Goal: Information Seeking & Learning: Learn about a topic

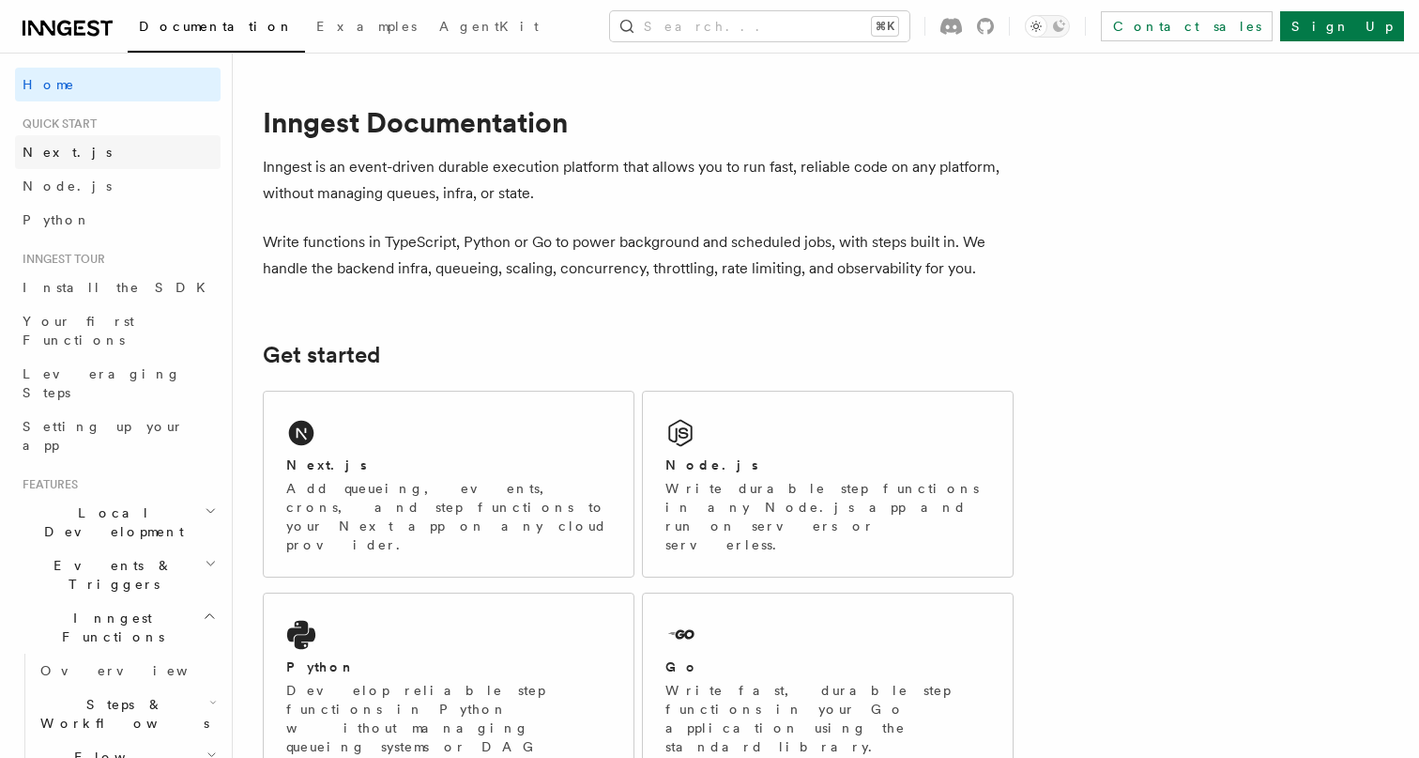
click at [83, 151] on link "Next.js" at bounding box center [118, 152] width 206 height 34
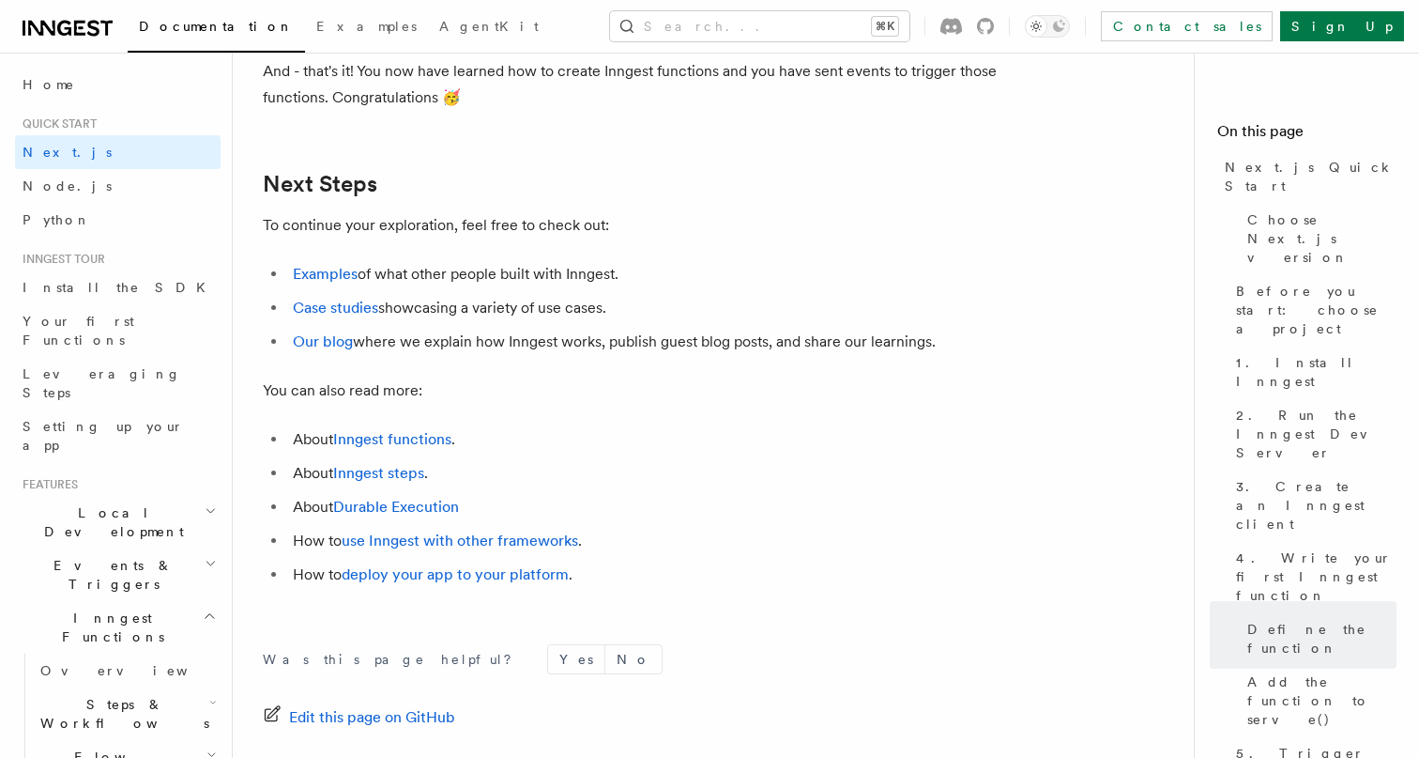
scroll to position [11685, 0]
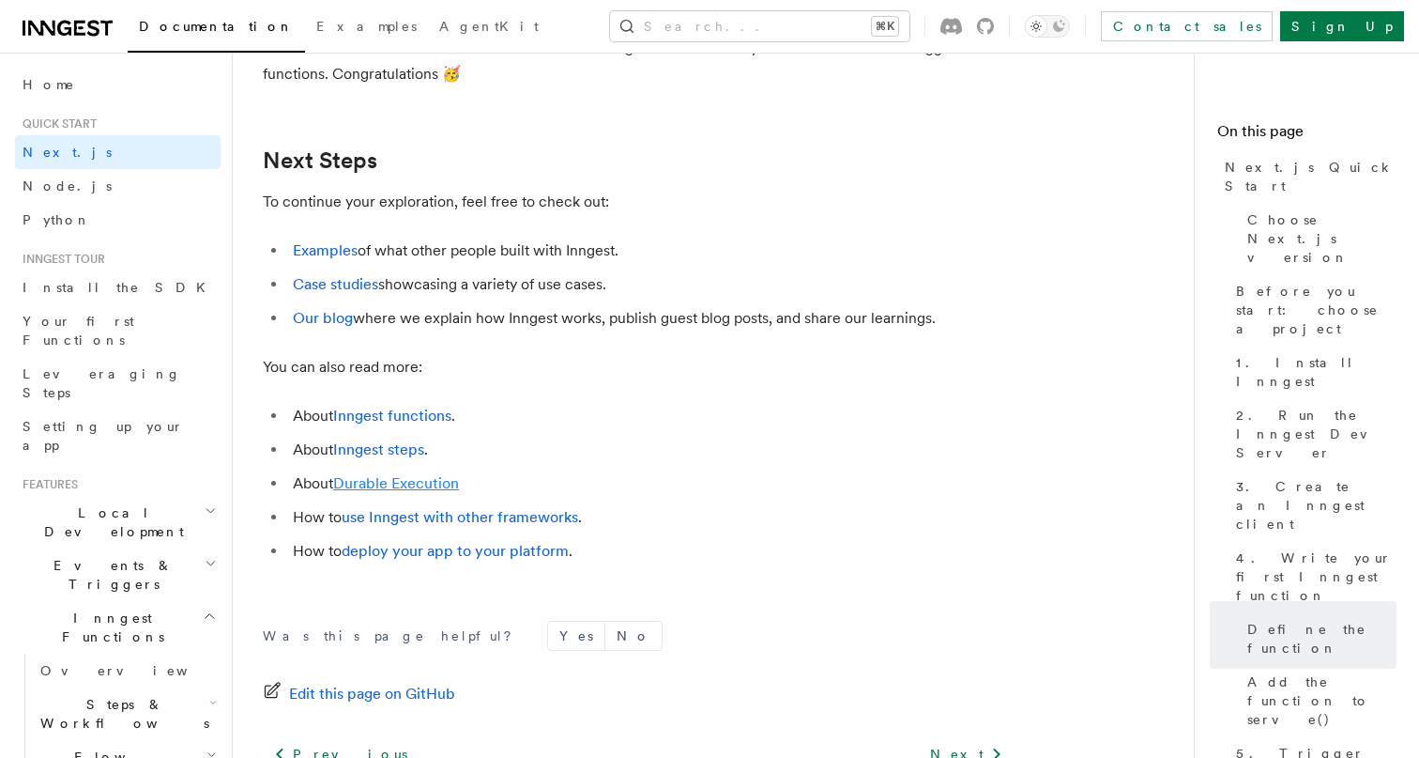
click at [361, 484] on link "Durable Execution" at bounding box center [396, 483] width 126 height 18
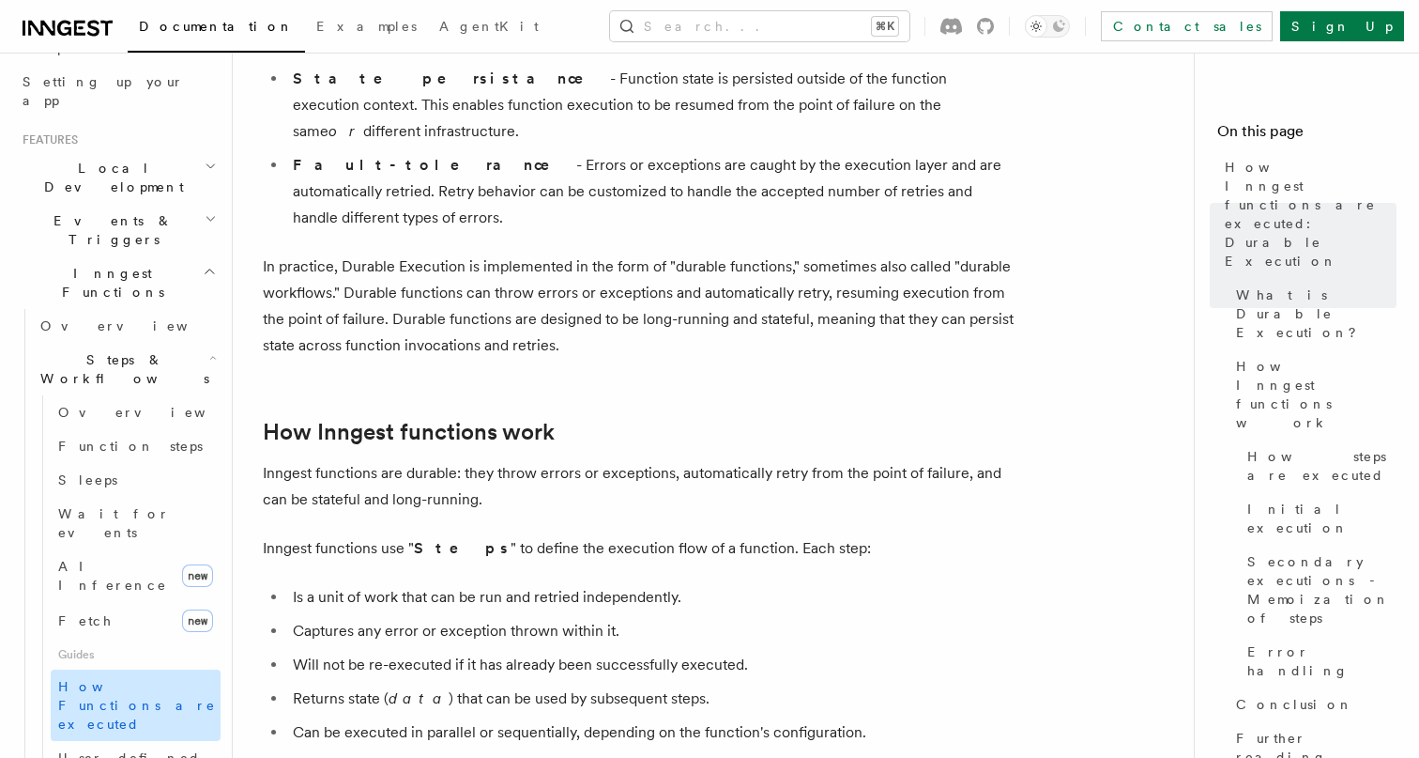
scroll to position [283, 0]
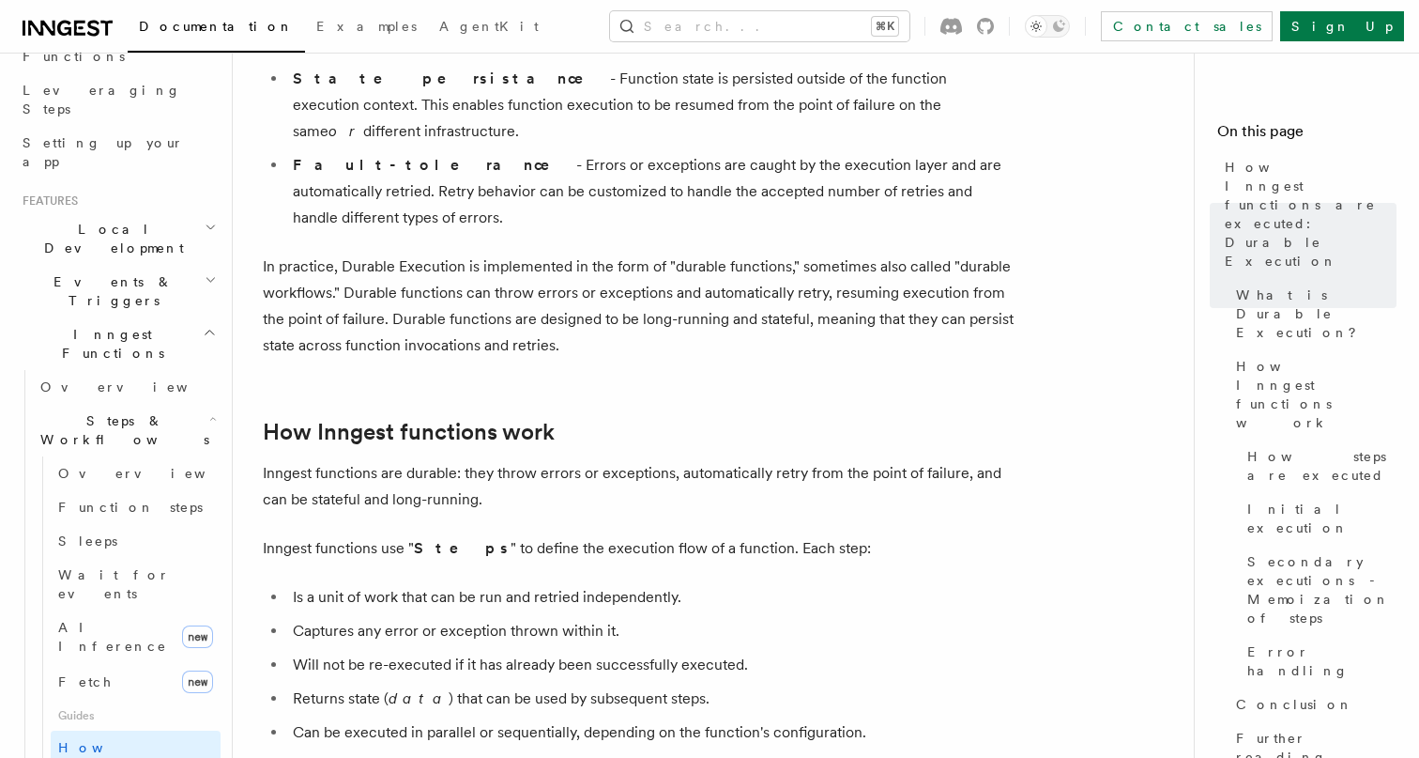
click at [176, 317] on h2 "Inngest Functions" at bounding box center [118, 343] width 206 height 53
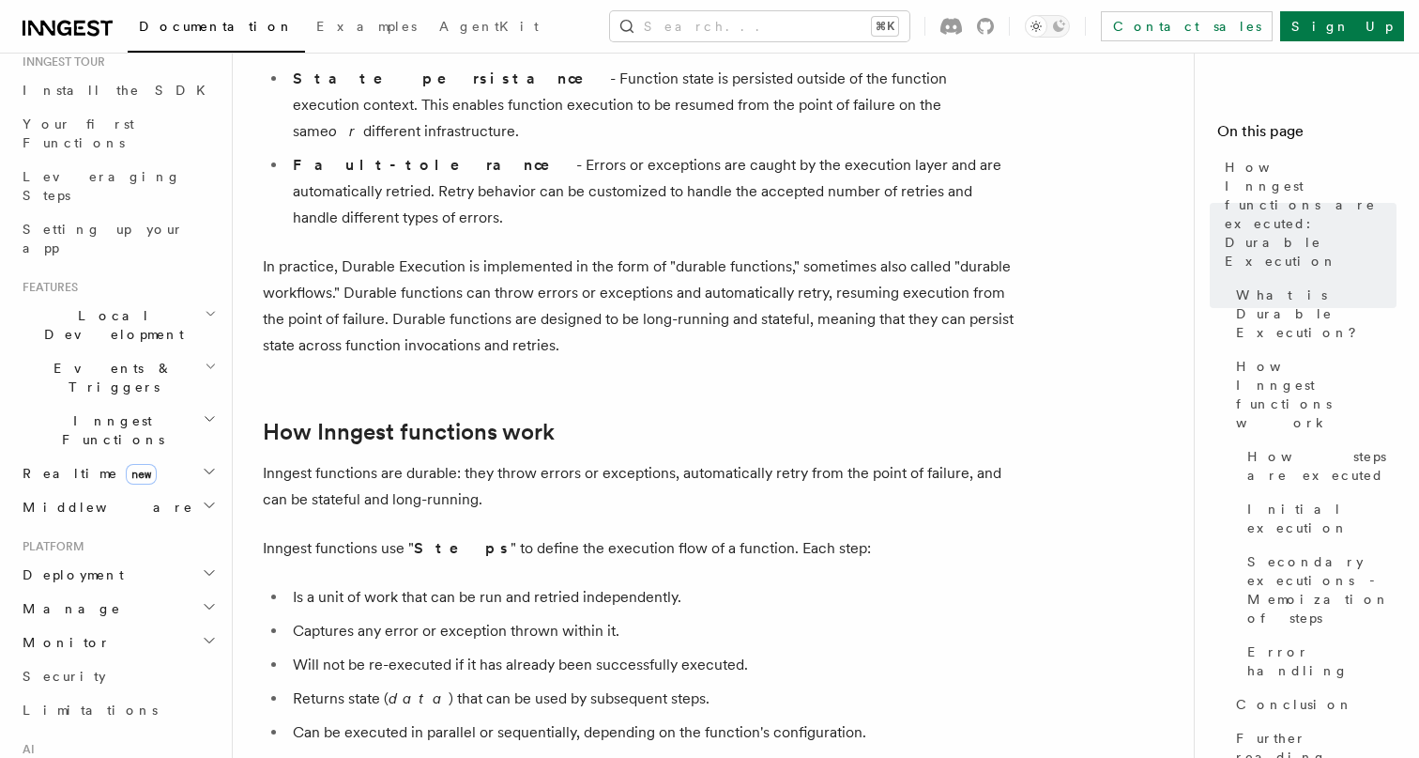
scroll to position [198, 0]
click at [130, 350] on h2 "Events & Triggers" at bounding box center [118, 376] width 206 height 53
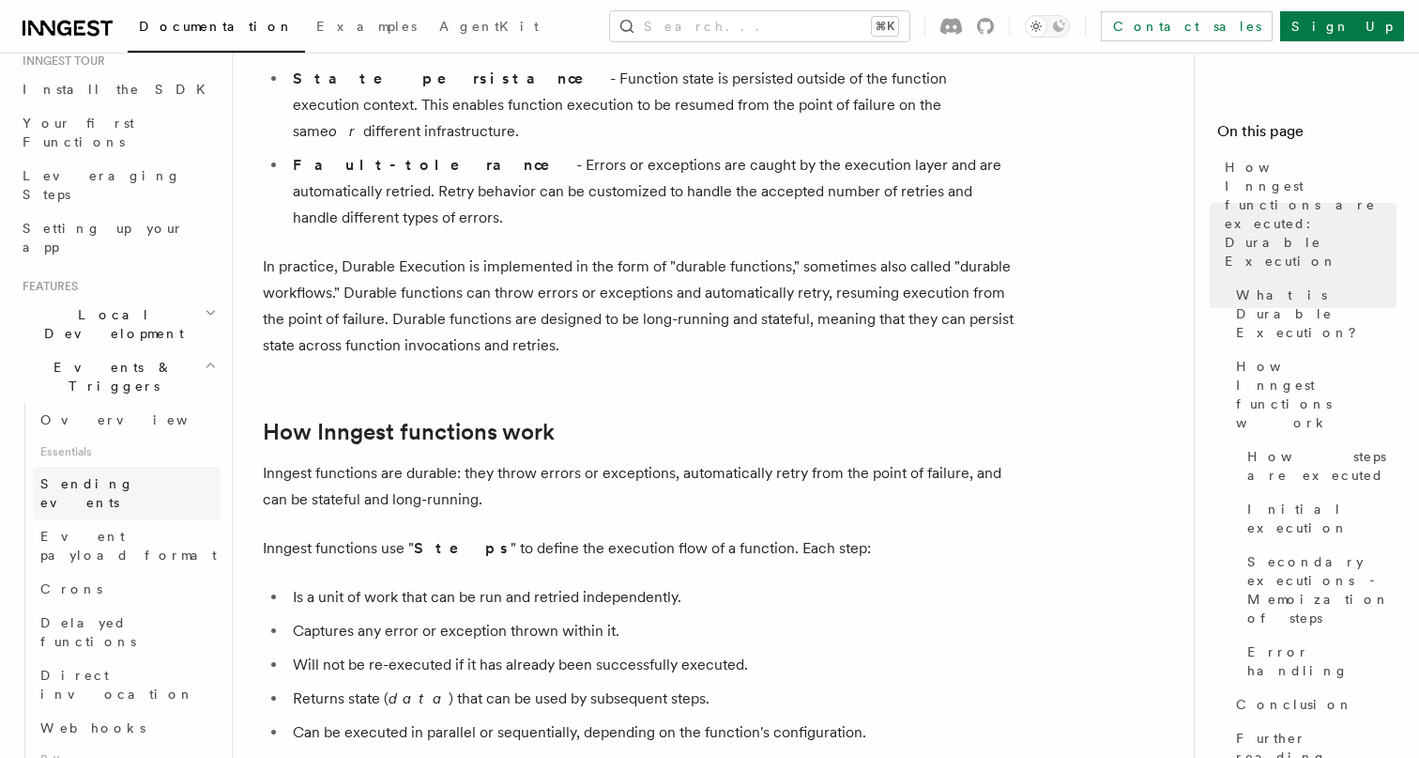
click at [126, 476] on span "Sending events" at bounding box center [87, 493] width 94 height 34
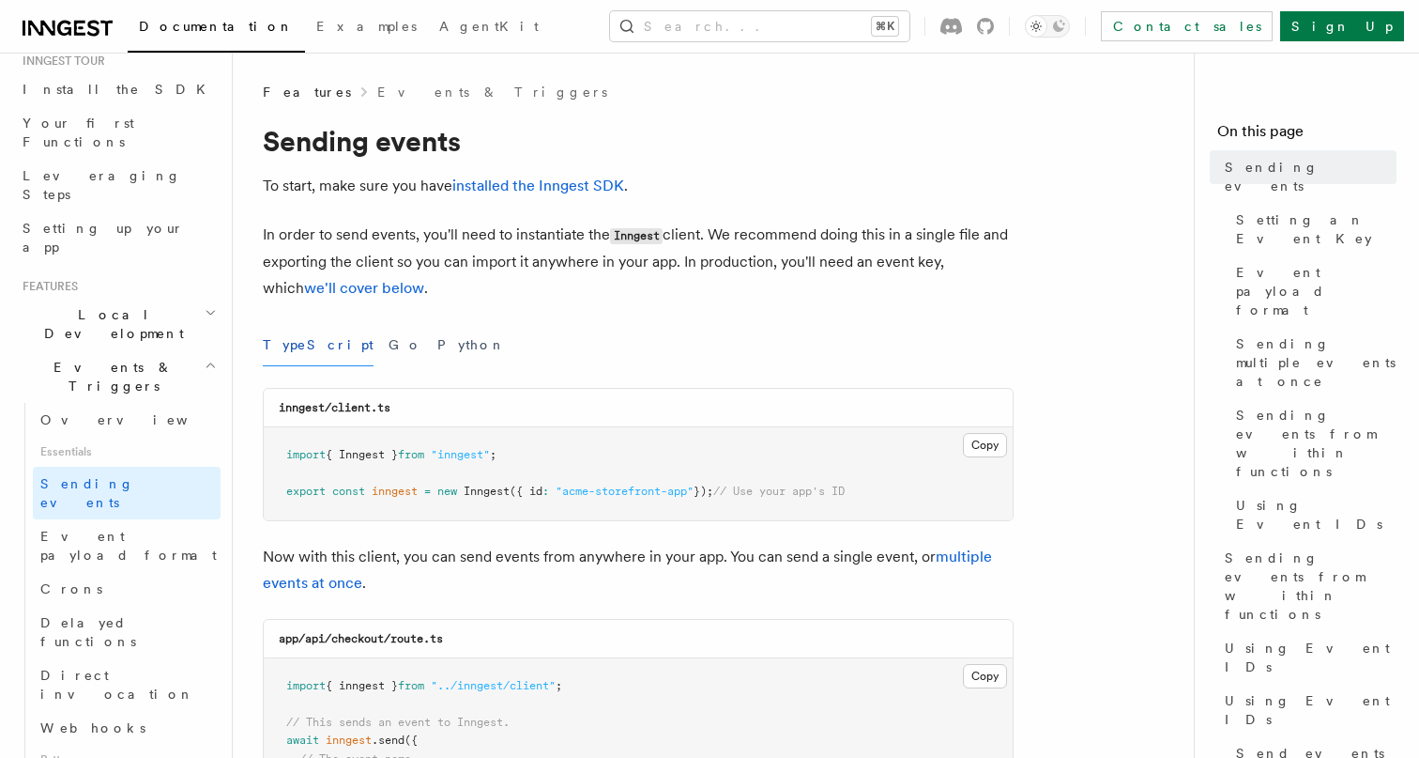
click at [202, 350] on h2 "Events & Triggers" at bounding box center [118, 376] width 206 height 53
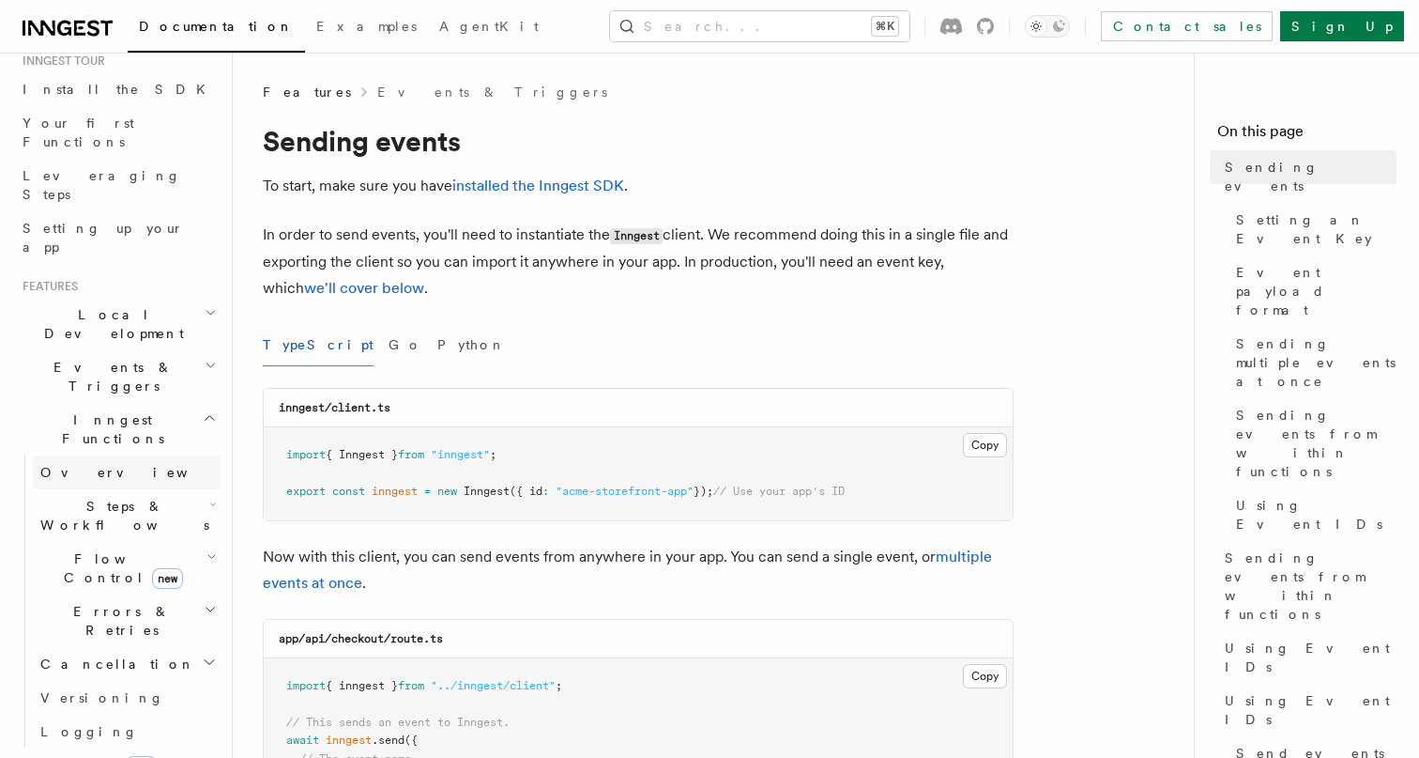
click at [77, 465] on span "Overview" at bounding box center [136, 472] width 193 height 15
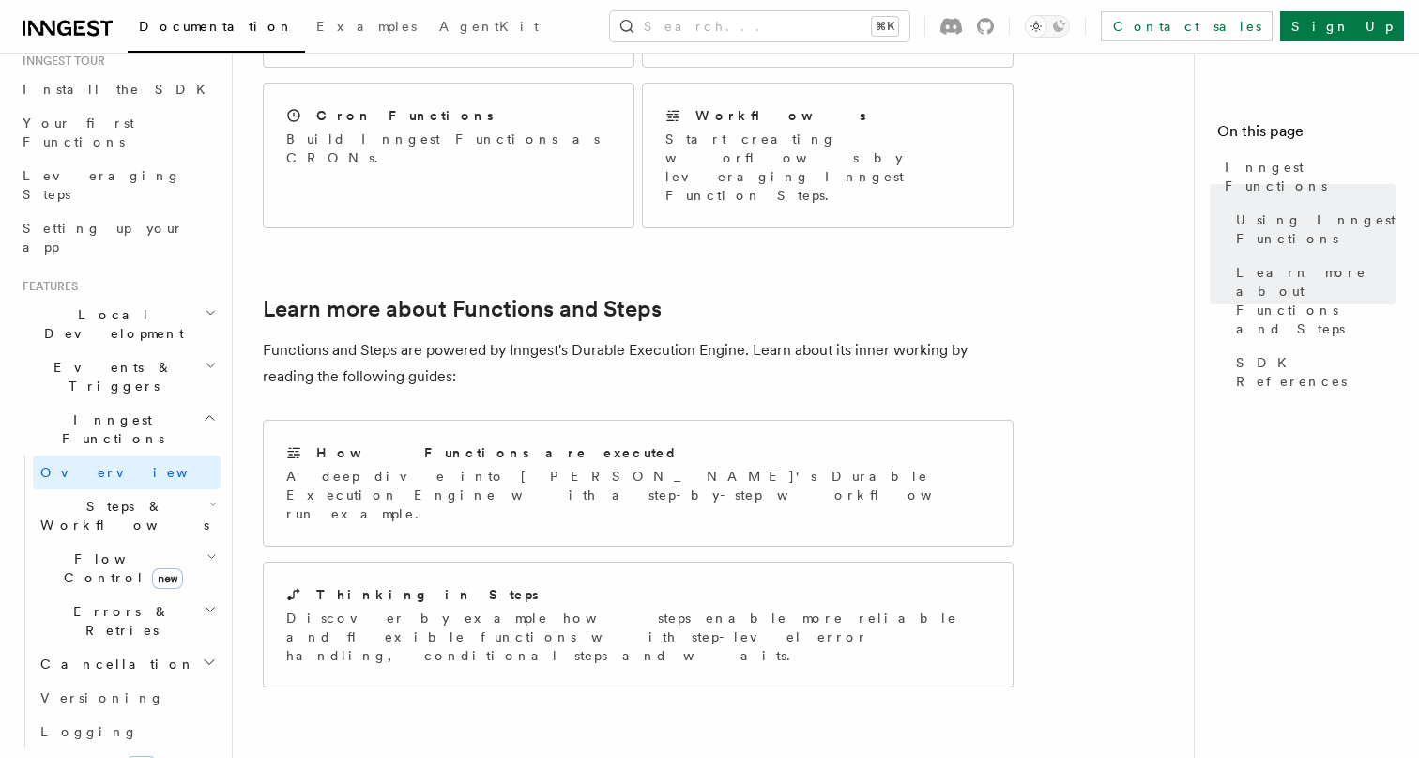
scroll to position [1244, 0]
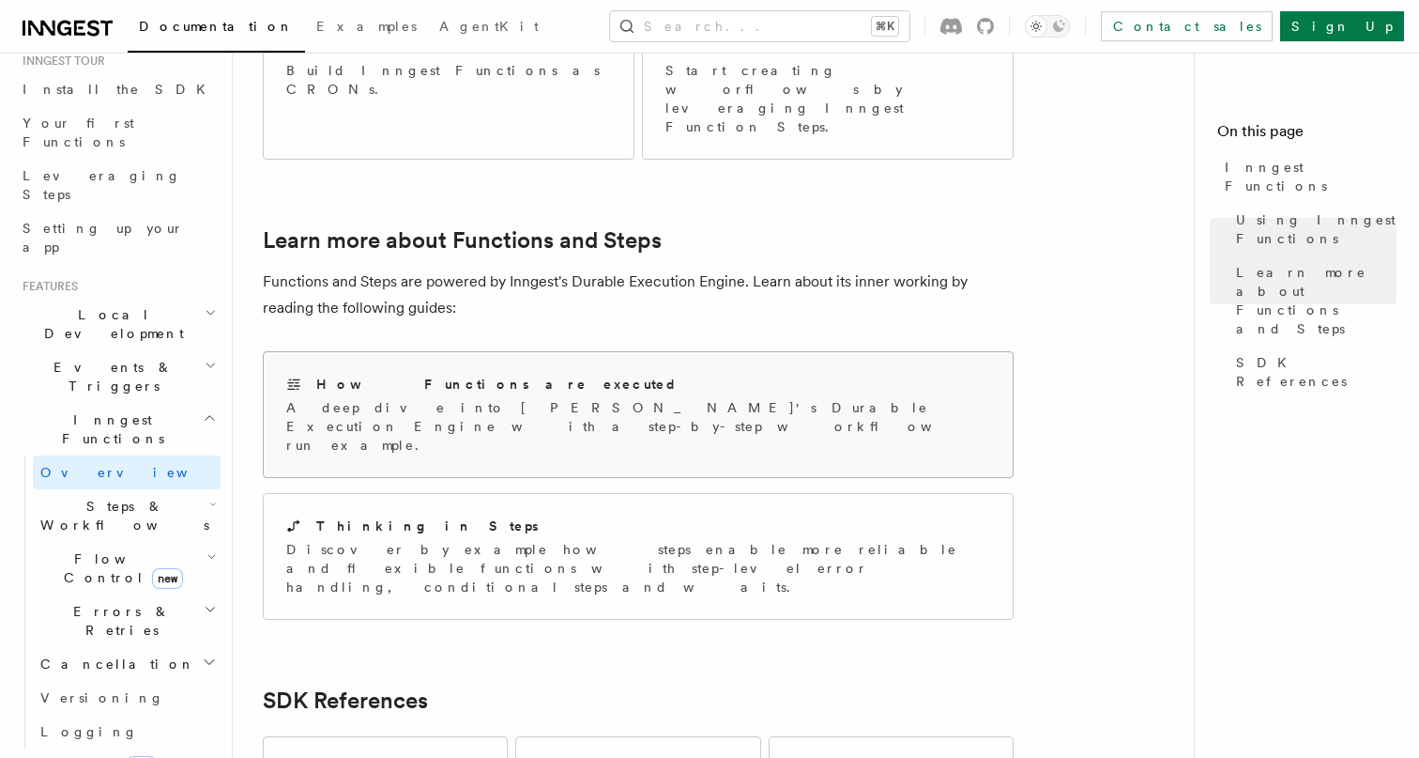
click at [467, 352] on div "How Functions are executed A deep dive into Inngest's Durable Execution Engine …" at bounding box center [638, 414] width 749 height 125
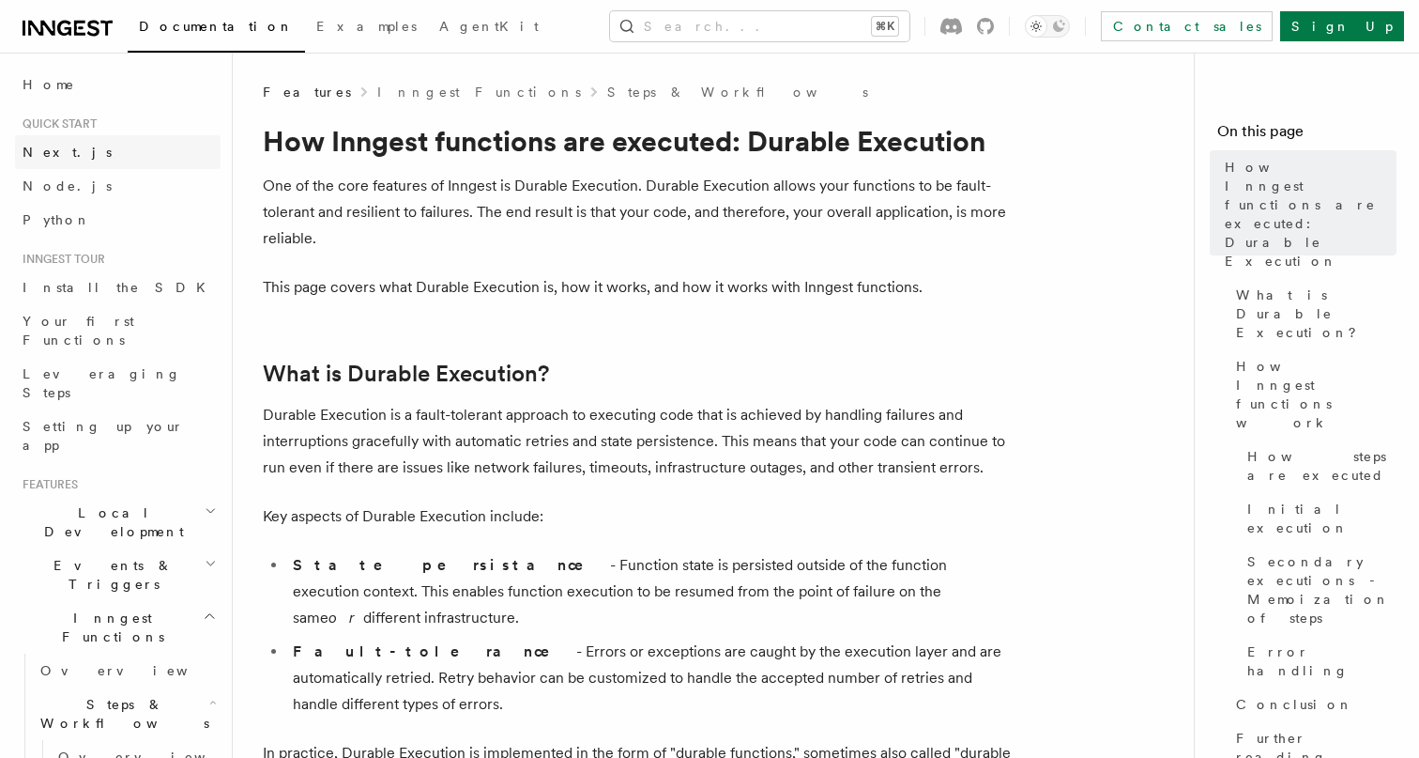
click at [47, 164] on link "Next.js" at bounding box center [118, 152] width 206 height 34
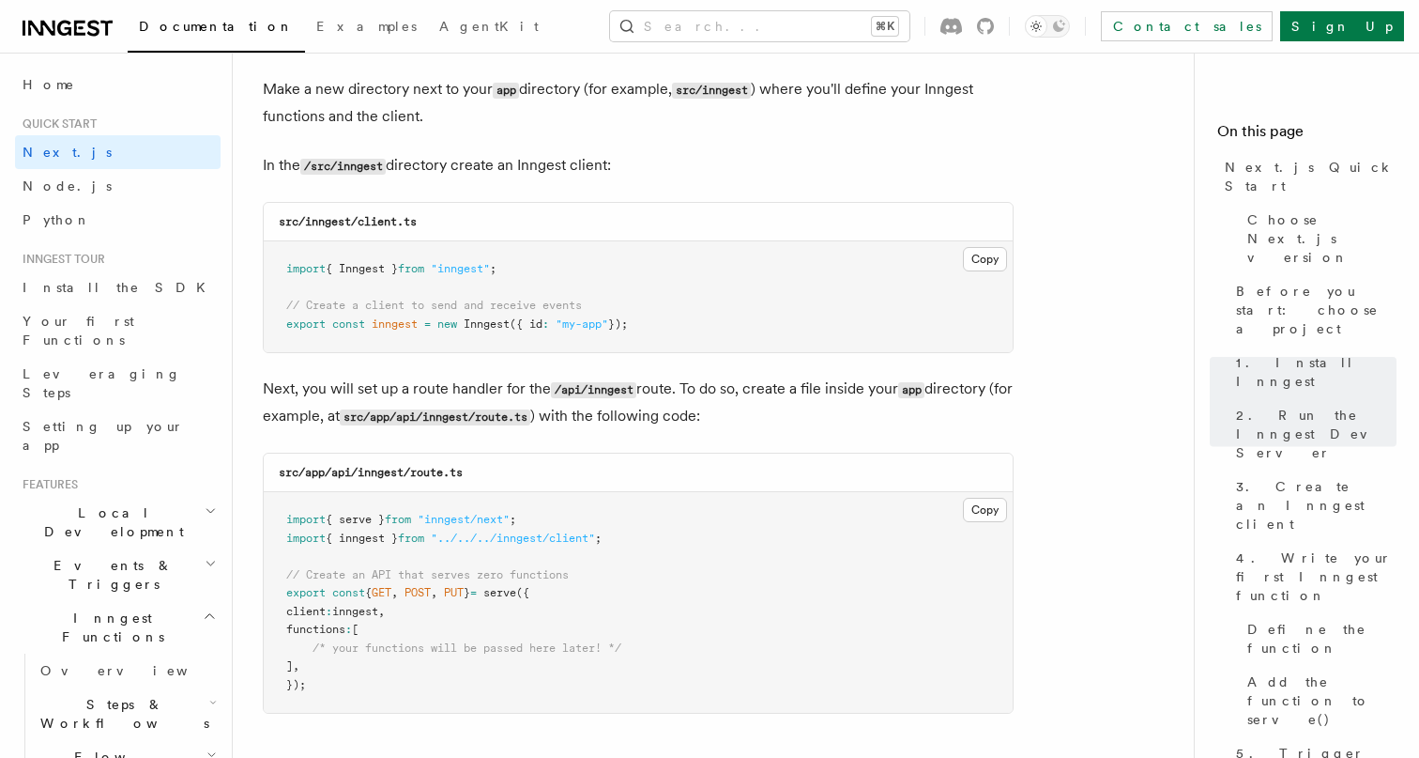
scroll to position [2248, 0]
